Goal: Task Accomplishment & Management: Manage account settings

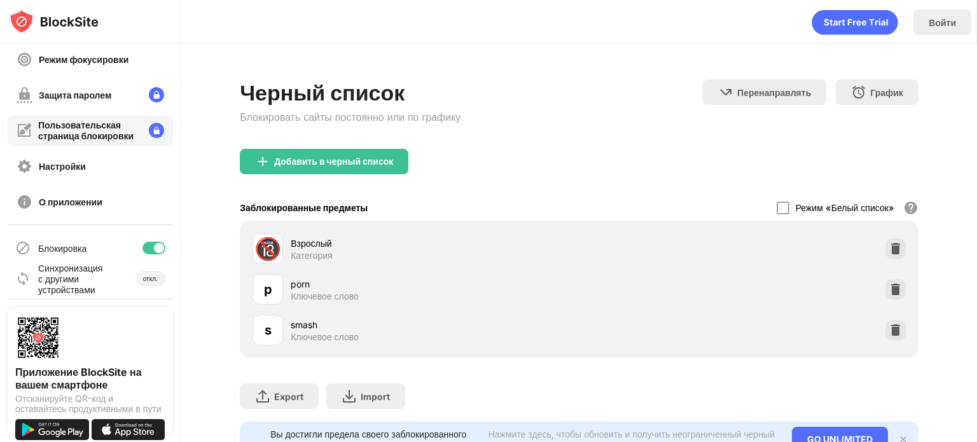
scroll to position [116, 0]
click at [154, 246] on div at bounding box center [159, 246] width 10 height 10
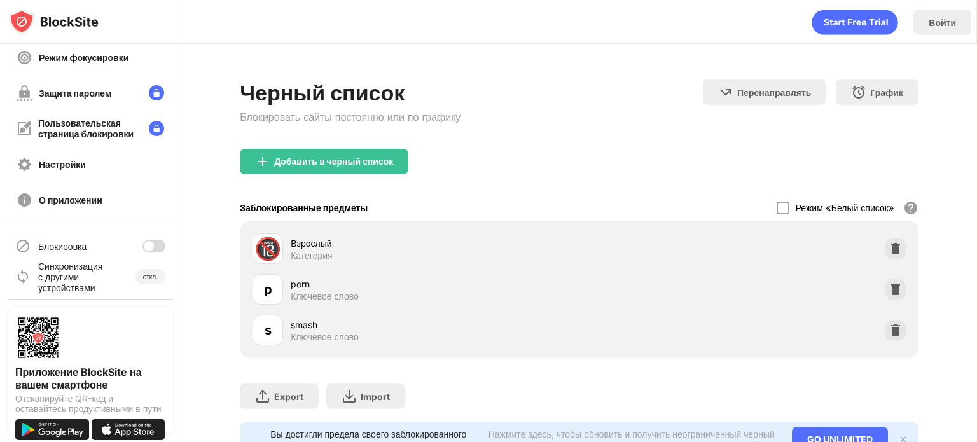
click at [146, 246] on div at bounding box center [153, 246] width 23 height 13
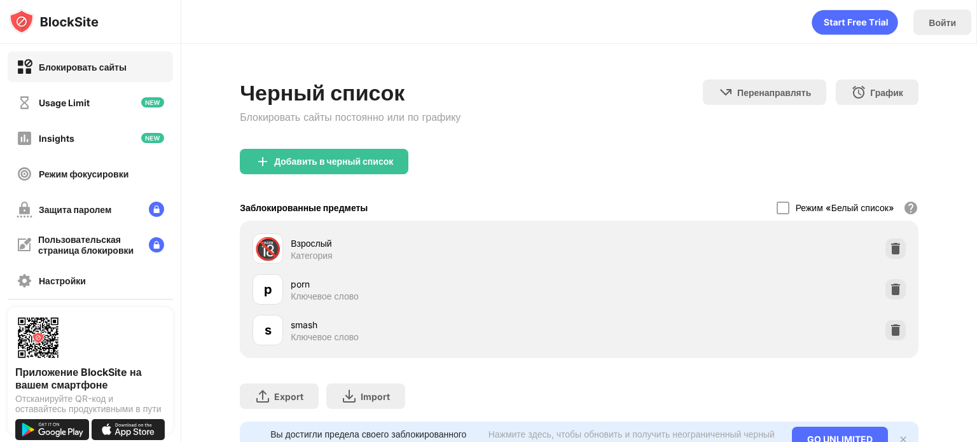
scroll to position [116, 0]
